Goal: Information Seeking & Learning: Learn about a topic

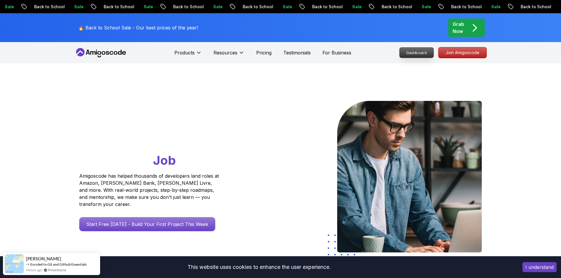
click at [414, 51] on nav "Products Resources Pricing Testimonials For Business Dashboard Join Amigoscode" at bounding box center [280, 52] width 412 height 21
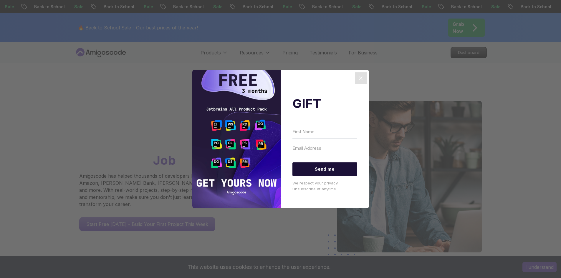
click at [363, 75] on icon "Close" at bounding box center [360, 78] width 7 height 7
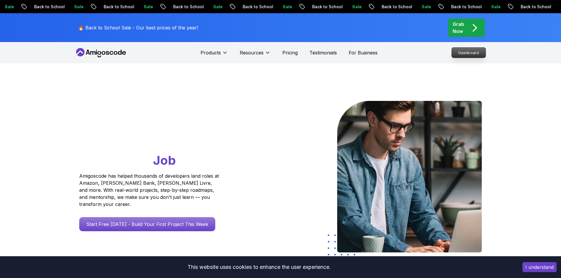
click at [473, 56] on p "Dashboard" at bounding box center [468, 53] width 34 height 10
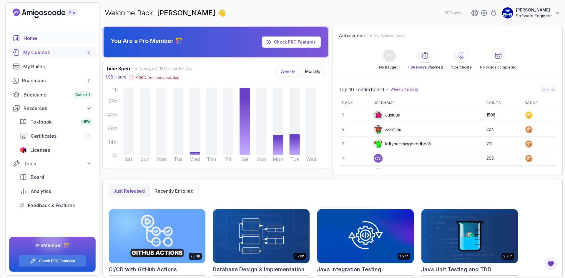
click at [40, 51] on div "My Courses 2" at bounding box center [57, 52] width 69 height 7
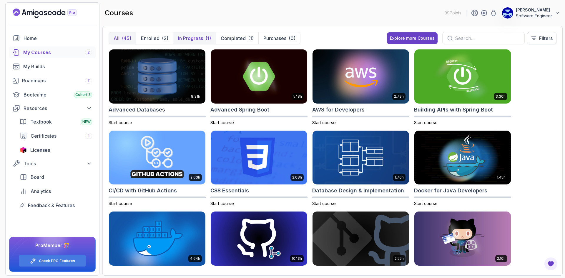
click at [195, 41] on p "In Progress" at bounding box center [190, 38] width 25 height 7
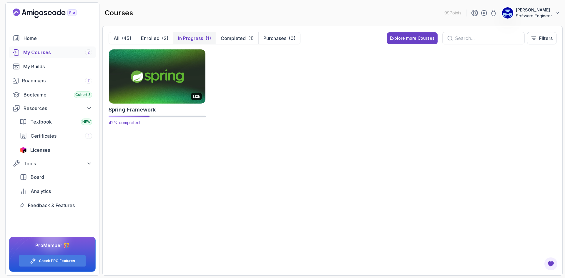
click at [159, 84] on img at bounding box center [157, 76] width 101 height 57
